Goal: Navigation & Orientation: Find specific page/section

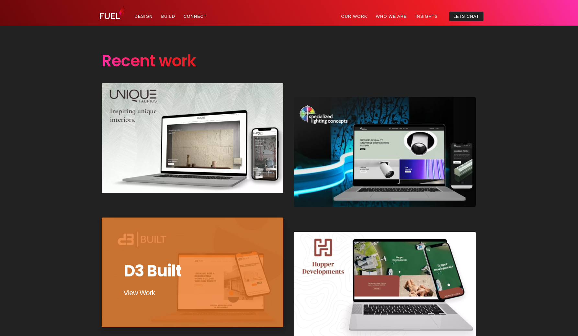
scroll to position [1278, 0]
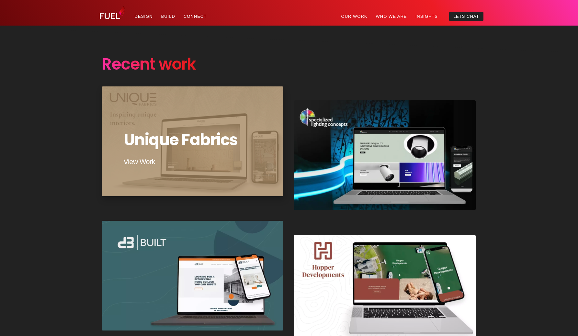
click at [223, 168] on div "Unique Fabrics" at bounding box center [192, 141] width 183 height 111
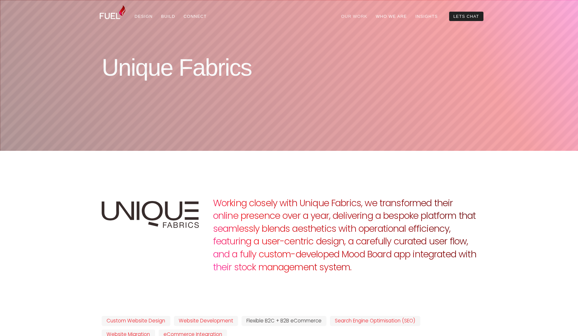
click at [363, 18] on link "Our Work" at bounding box center [354, 16] width 35 height 9
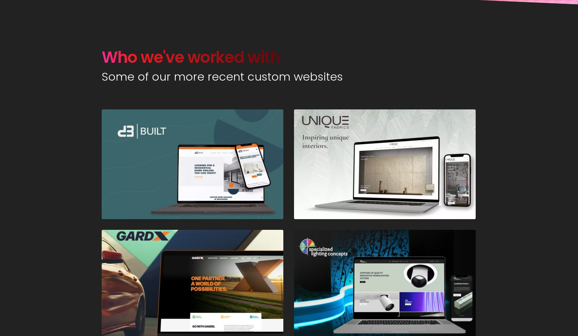
scroll to position [277, 0]
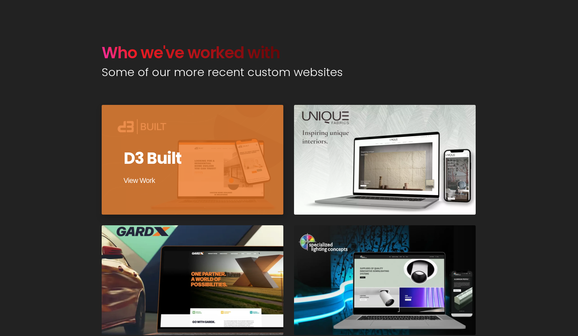
click at [242, 174] on div at bounding box center [192, 159] width 183 height 111
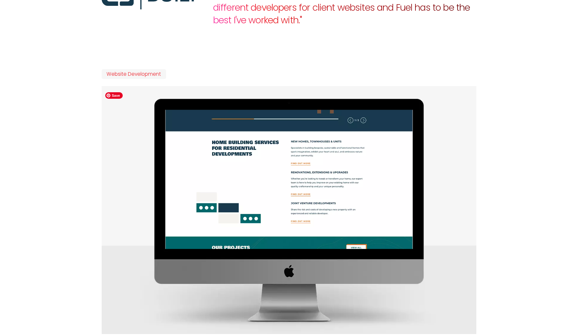
scroll to position [221, 0]
